Goal: Task Accomplishment & Management: Complete application form

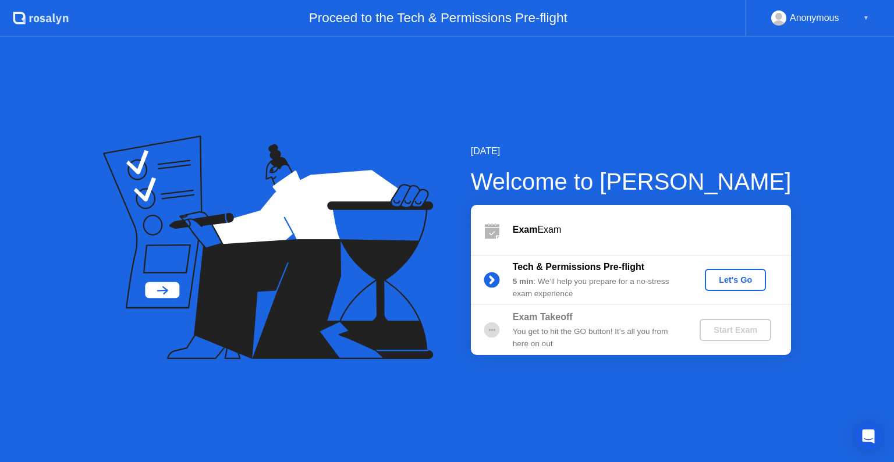
click at [726, 277] on div "Let's Go" at bounding box center [735, 279] width 52 height 9
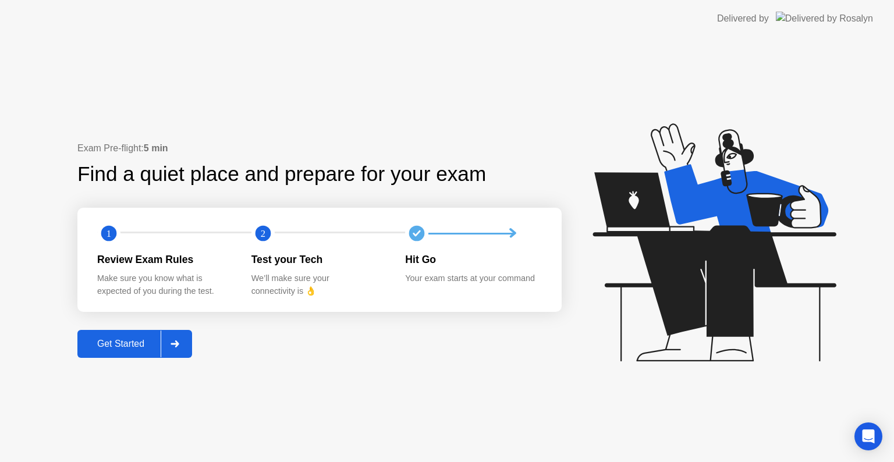
click at [109, 329] on div "Exam Pre-flight: 5 min Find a quiet place and prepare for your exam 1 2 Review …" at bounding box center [319, 249] width 484 height 217
click at [118, 342] on div "Get Started" at bounding box center [121, 344] width 80 height 10
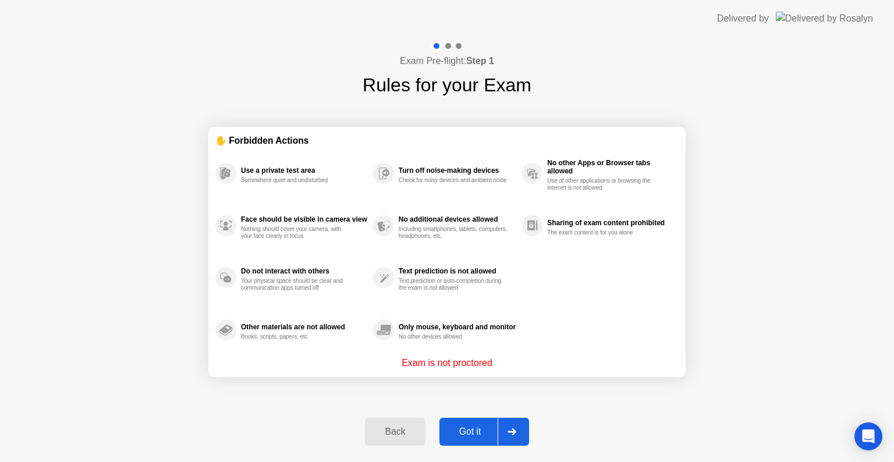
click at [504, 433] on div at bounding box center [511, 431] width 28 height 27
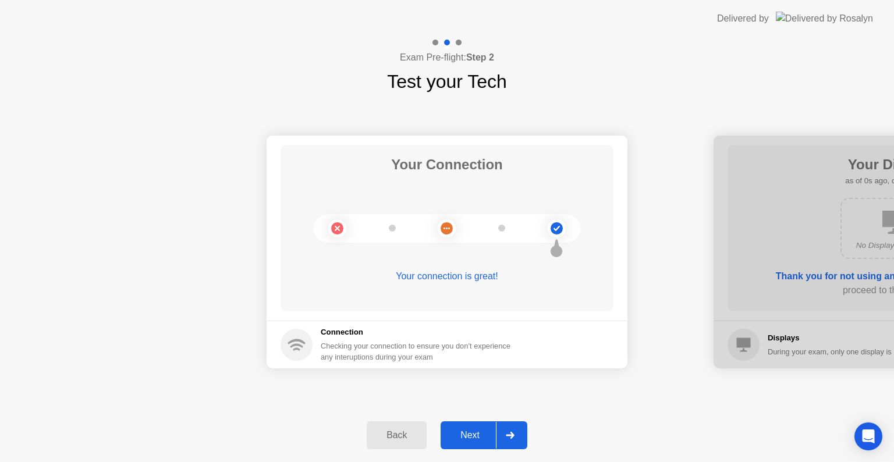
click at [504, 433] on div at bounding box center [510, 435] width 28 height 27
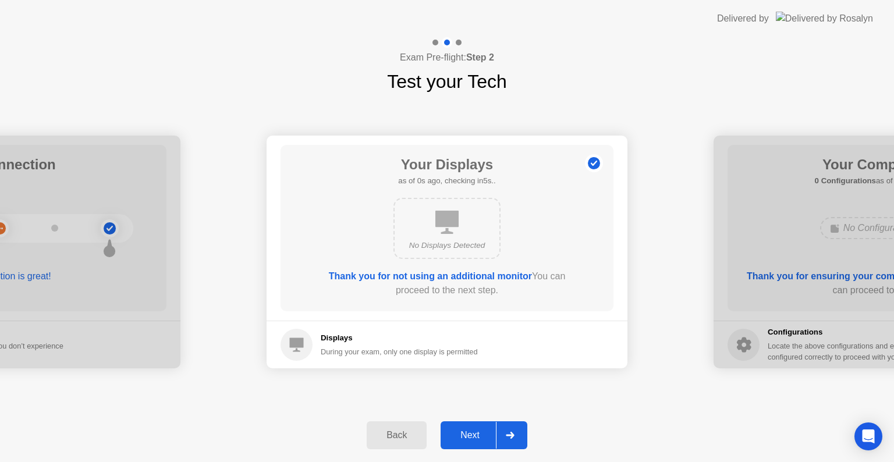
click at [504, 433] on div at bounding box center [510, 435] width 28 height 27
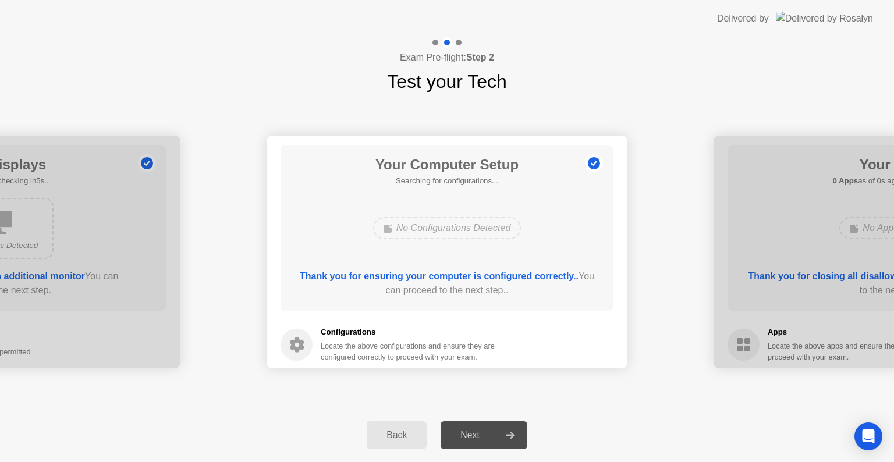
click at [504, 433] on div at bounding box center [510, 435] width 28 height 27
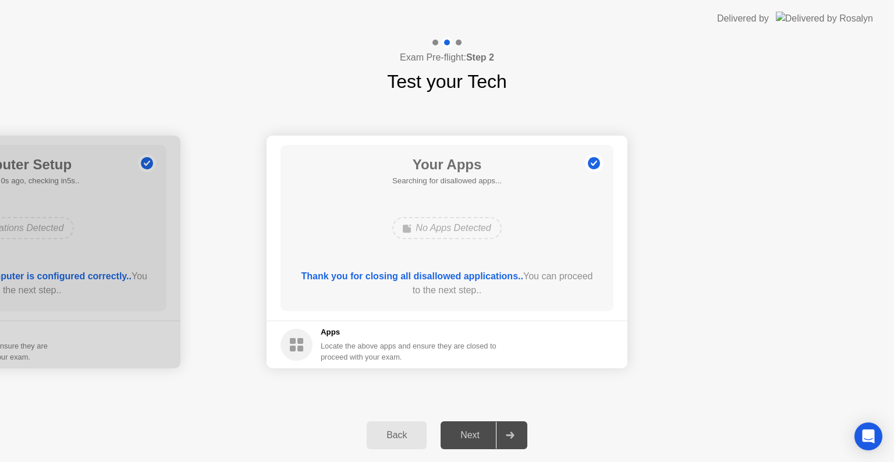
click at [504, 433] on div at bounding box center [510, 435] width 28 height 27
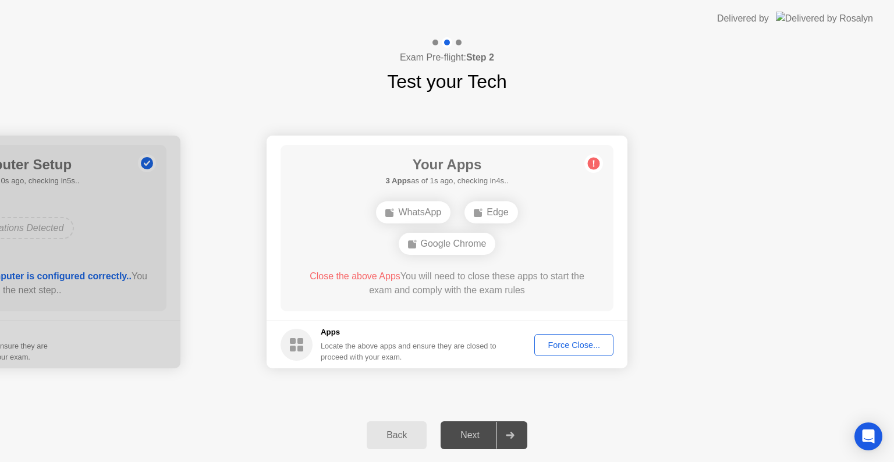
click at [577, 346] on div "Force Close..." at bounding box center [573, 344] width 71 height 9
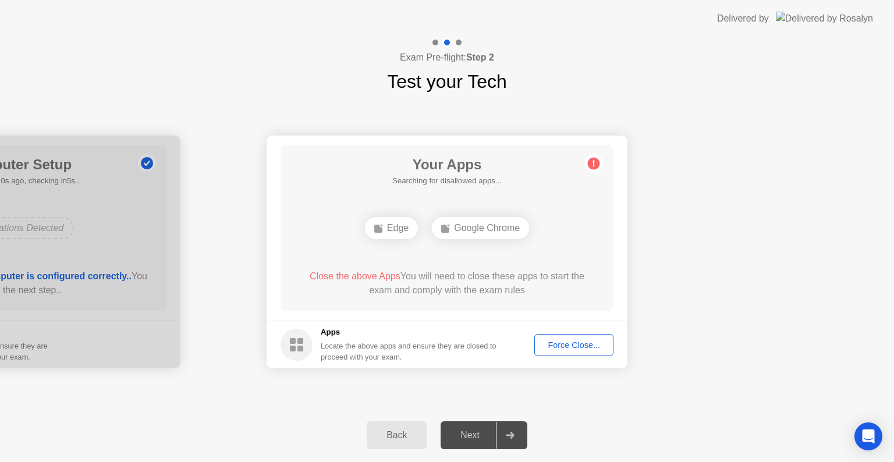
click at [577, 337] on button "Force Close..." at bounding box center [573, 345] width 79 height 22
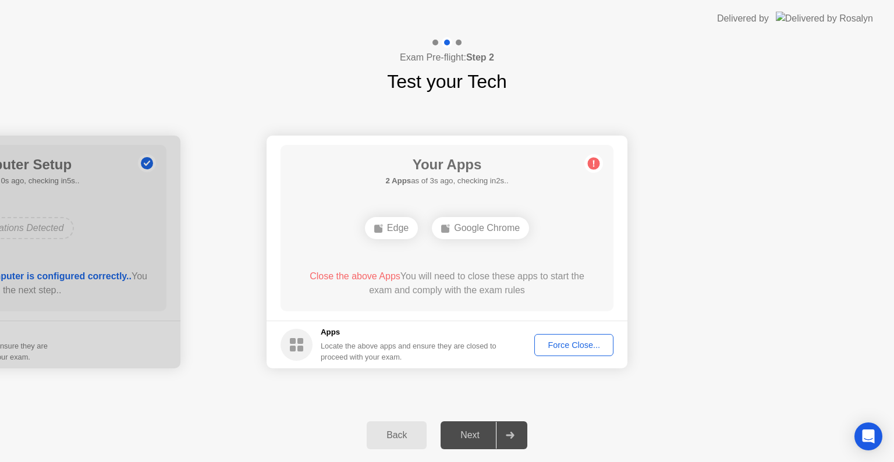
click at [431, 279] on div "Close the above Apps You will need to close these apps to start the exam and co…" at bounding box center [447, 283] width 300 height 28
click at [364, 279] on span "Close the above Apps" at bounding box center [355, 276] width 91 height 10
click at [321, 326] on footer "Apps Locate the above apps and ensure they are closed to proceed with your exam…" at bounding box center [446, 345] width 361 height 48
click at [372, 271] on span "Close the above Apps" at bounding box center [355, 276] width 91 height 10
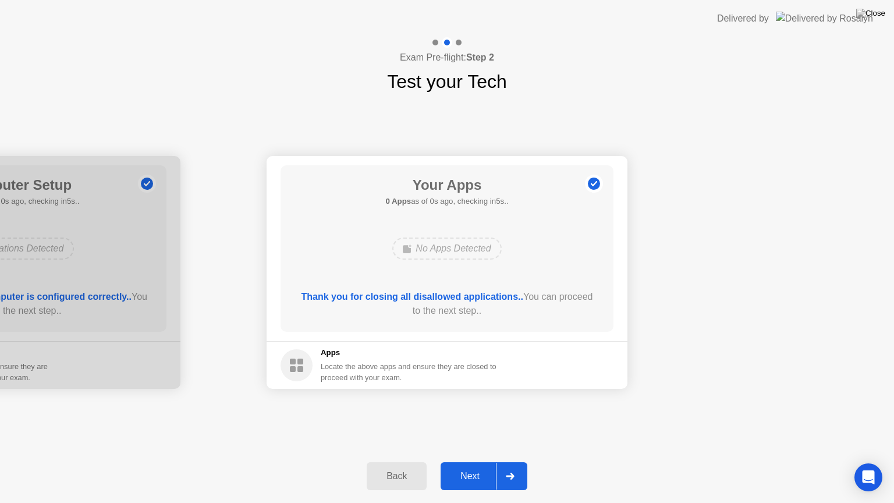
click at [476, 261] on div "No Apps Detected" at bounding box center [447, 248] width 266 height 31
click at [510, 461] on div at bounding box center [510, 476] width 28 height 27
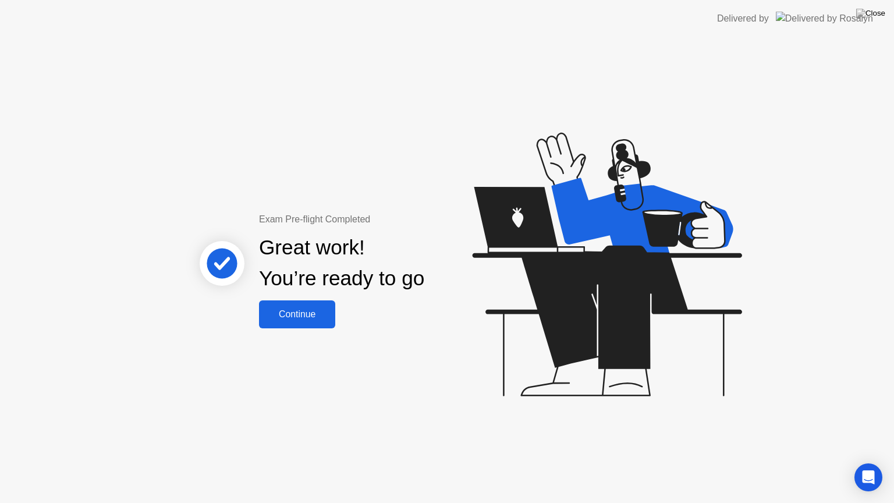
click at [310, 312] on div "Continue" at bounding box center [296, 314] width 69 height 10
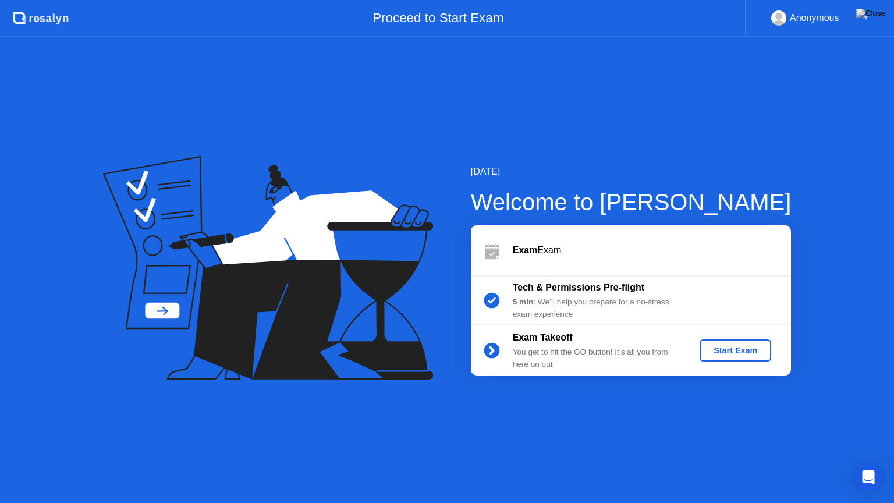
click at [727, 354] on div "Start Exam" at bounding box center [735, 350] width 62 height 9
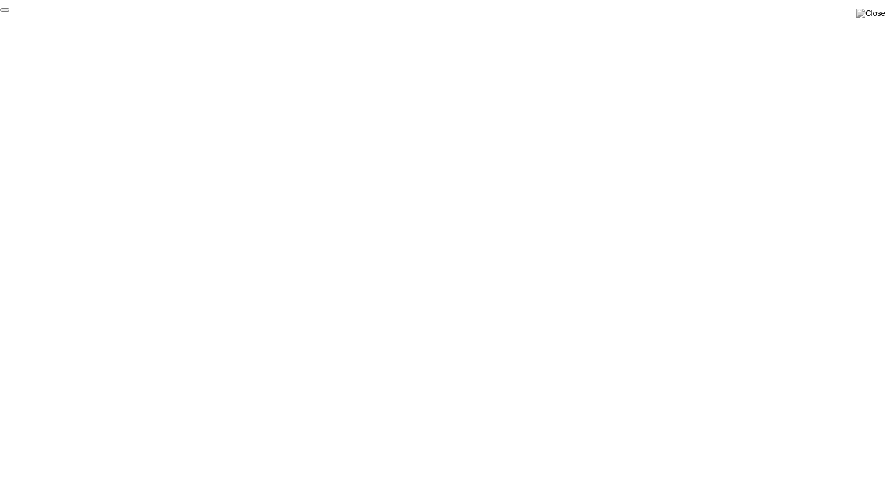
click at [9, 12] on button "End Proctoring Session" at bounding box center [4, 9] width 9 height 3
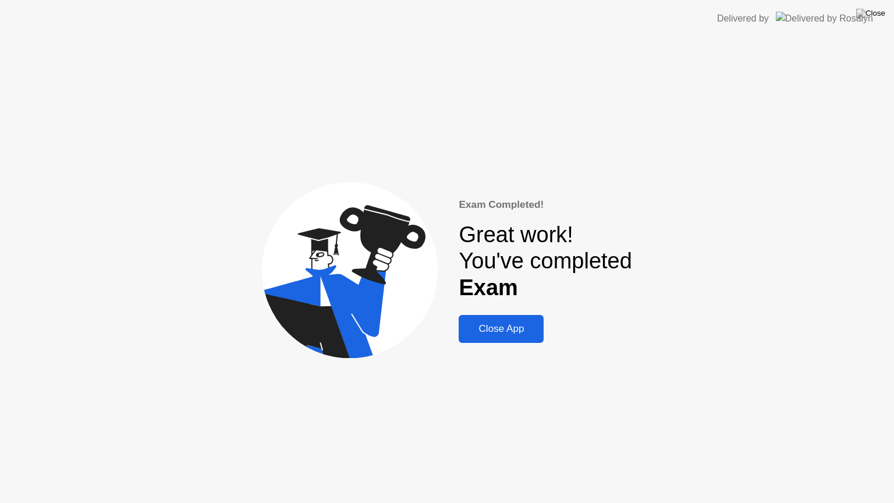
click at [486, 324] on div "Close App" at bounding box center [501, 329] width 78 height 12
